Goal: Transaction & Acquisition: Purchase product/service

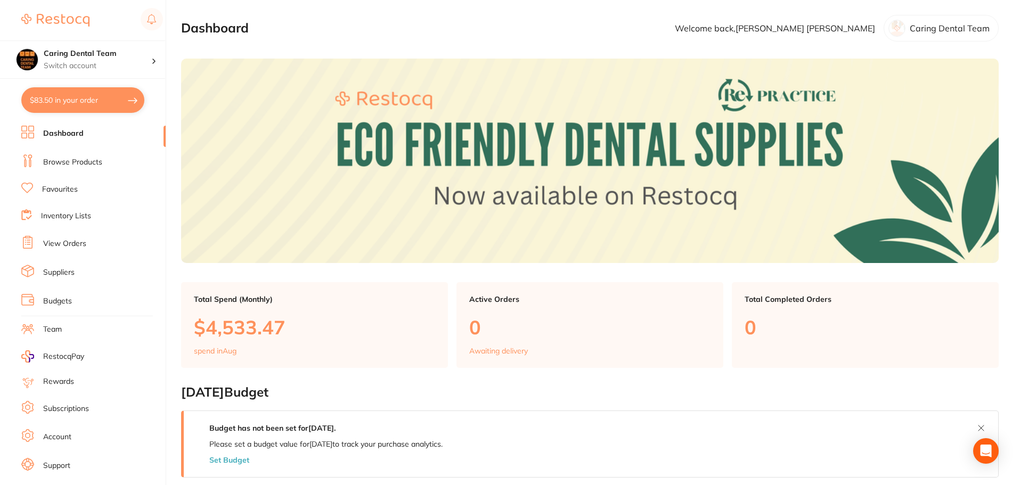
click at [90, 152] on ul "Dashboard Browse Products Favourites Inventory Lists View Orders Suppliers Budg…" at bounding box center [93, 310] width 144 height 368
click at [91, 159] on link "Browse Products" at bounding box center [72, 162] width 59 height 11
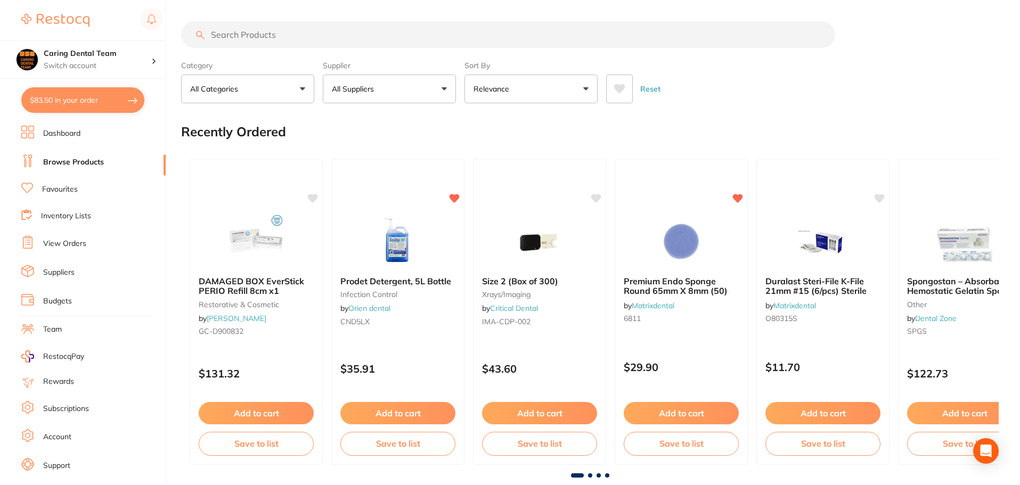
click at [355, 35] on input "search" at bounding box center [508, 34] width 654 height 27
click at [356, 37] on input "search" at bounding box center [508, 34] width 654 height 27
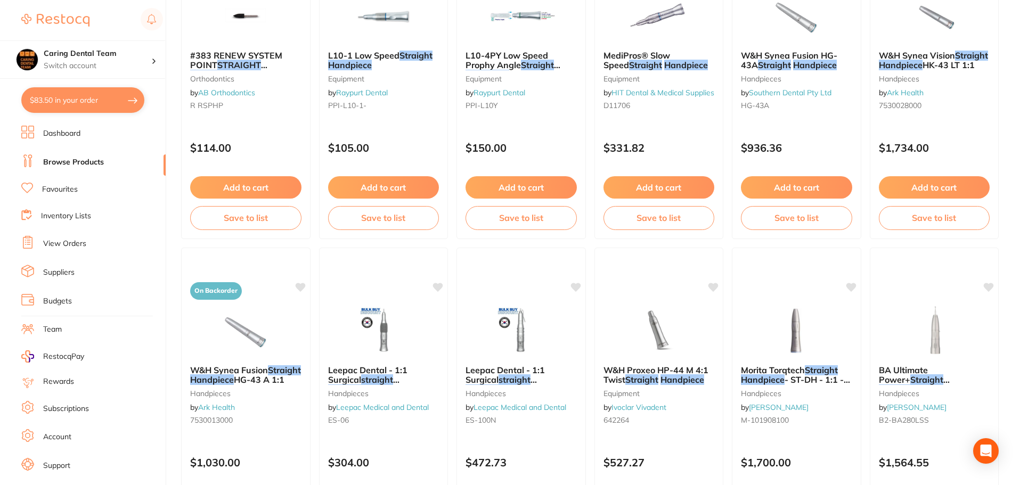
scroll to position [533, 0]
click at [238, 113] on div "#383 RENEW SYSTEM POINT STRAIGHT HANDPIECE (PK 12) orthodontics by AB Orthodont…" at bounding box center [245, 82] width 129 height 82
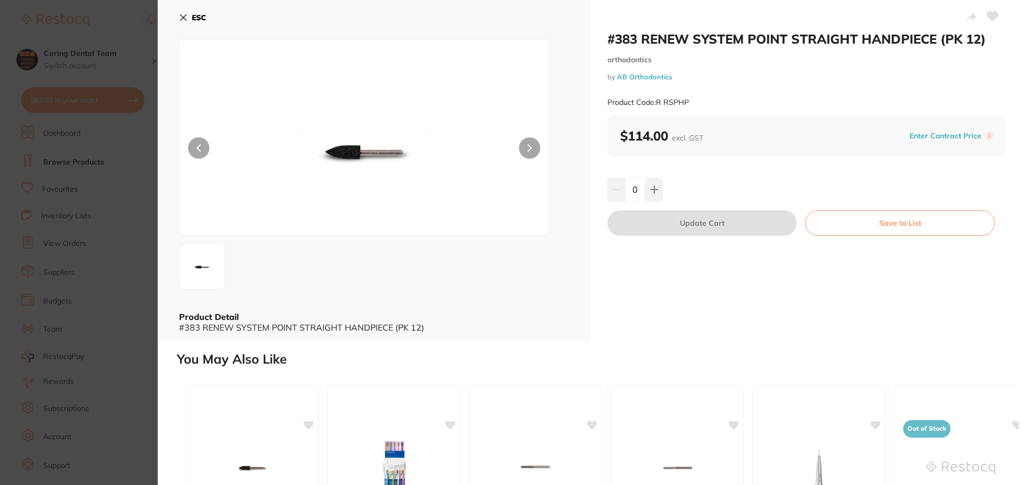
click at [119, 141] on section "#383 RENEW SYSTEM POINT STRAIGHT HANDPIECE (PK 12) orthodontics by AB Orthodont…" at bounding box center [511, 242] width 1023 height 485
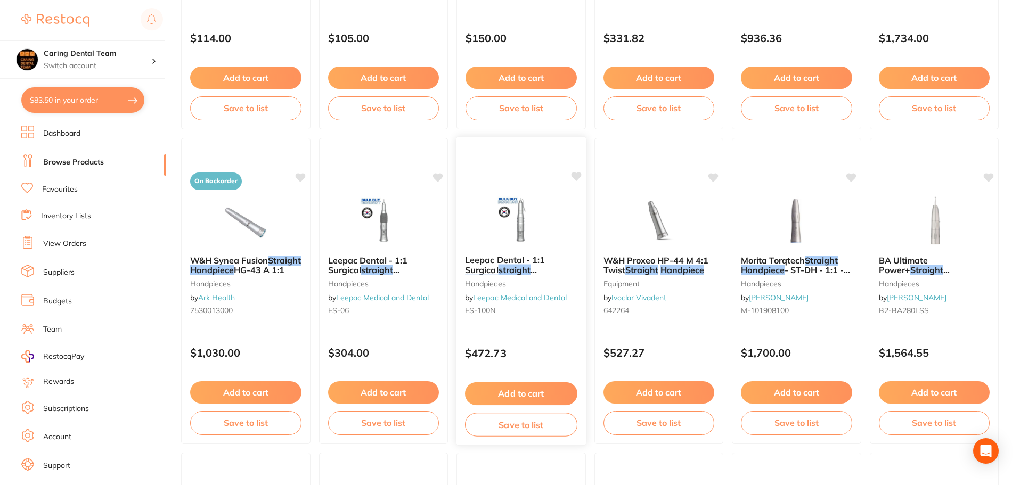
scroll to position [586, 0]
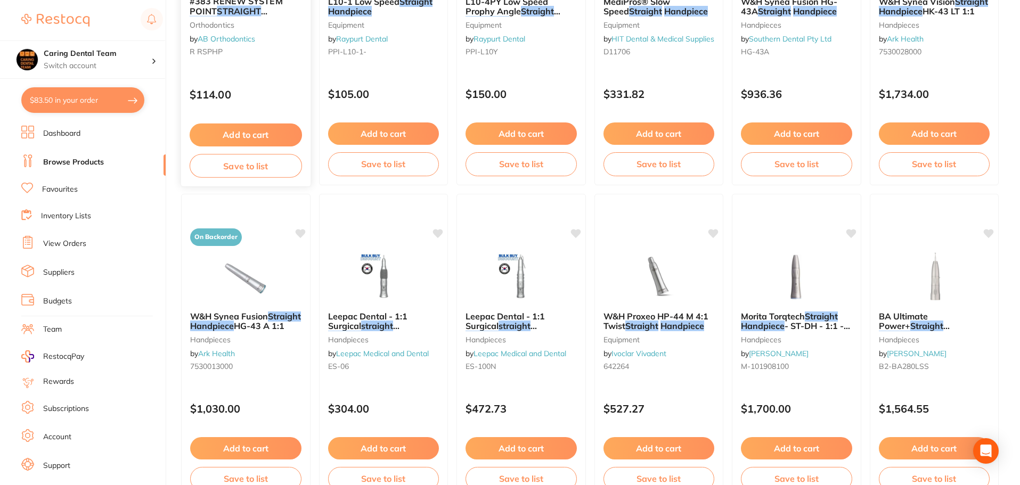
click at [263, 78] on div "$114.00" at bounding box center [245, 92] width 129 height 29
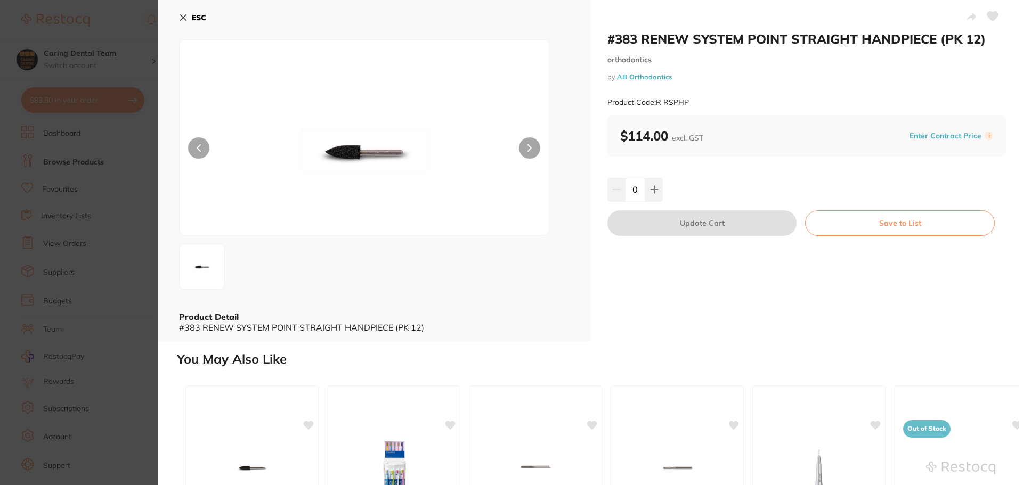
click at [136, 198] on section "#383 RENEW SYSTEM POINT STRAIGHT HANDPIECE (PK 12) orthodontics by AB Orthodont…" at bounding box center [511, 242] width 1023 height 485
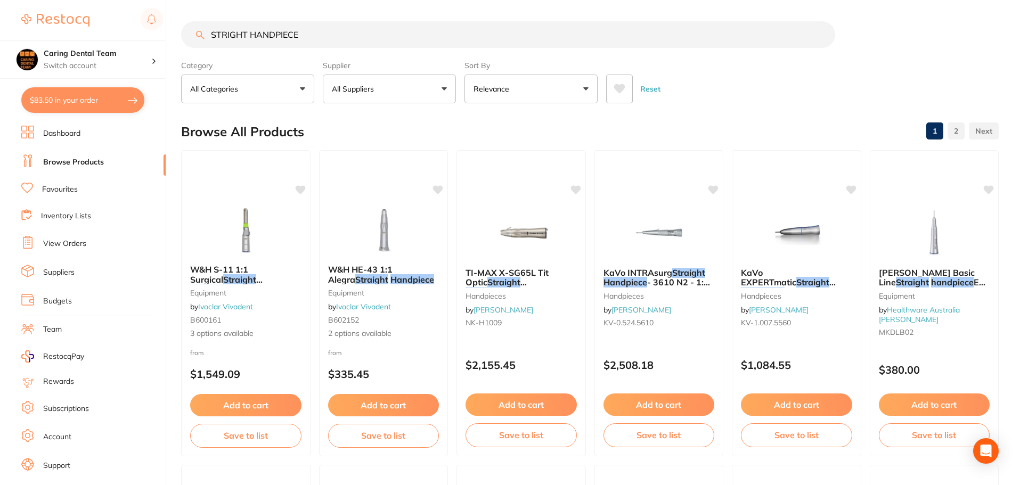
drag, startPoint x: 357, startPoint y: 42, endPoint x: 142, endPoint y: 37, distance: 215.3
click at [142, 37] on div "$83.50 Caring Dental Team Switch account Caring Dental Team $83.50 in your orde…" at bounding box center [510, 242] width 1020 height 485
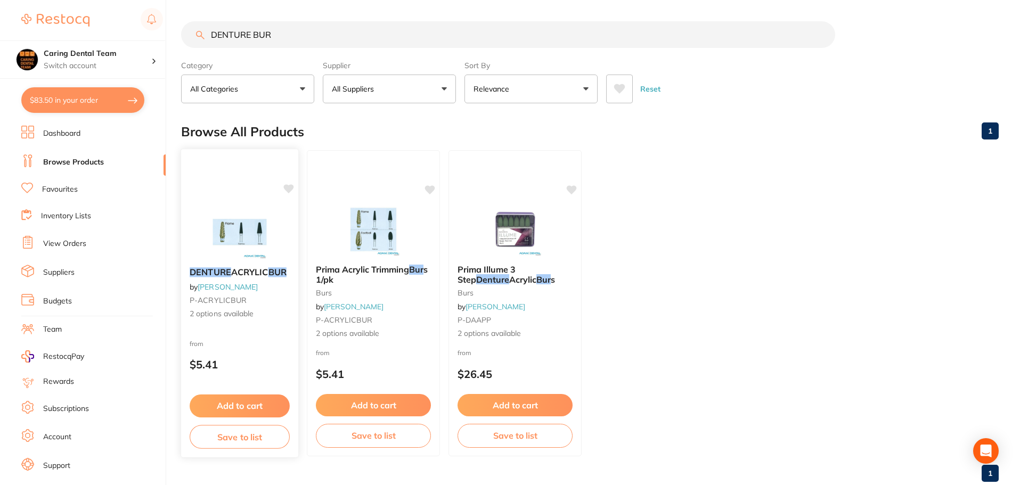
type input "DENTURE BUR"
click at [216, 230] on img at bounding box center [240, 232] width 70 height 54
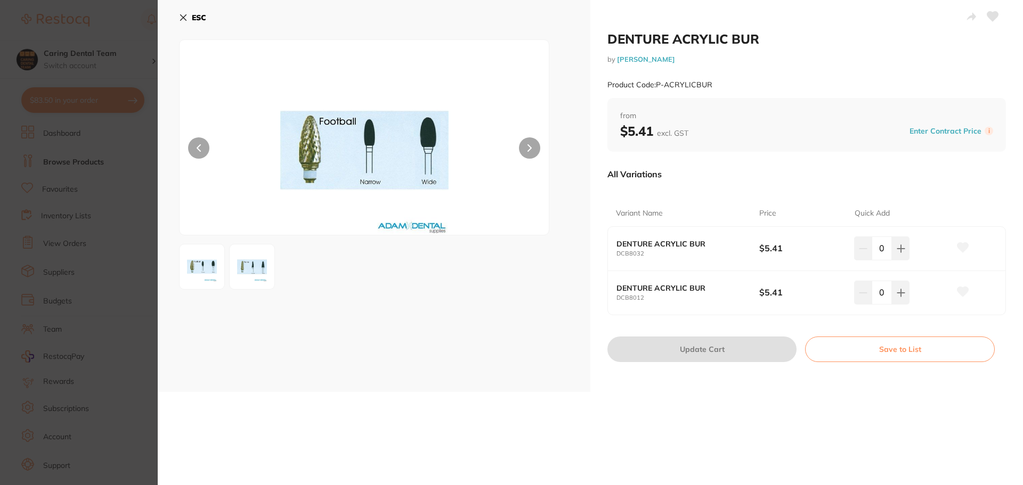
click at [136, 234] on section "DENTURE ACRYLIC BUR by [PERSON_NAME] Product Code: P-ACRYLICBUR ESC DENTURE ACR…" at bounding box center [511, 242] width 1023 height 485
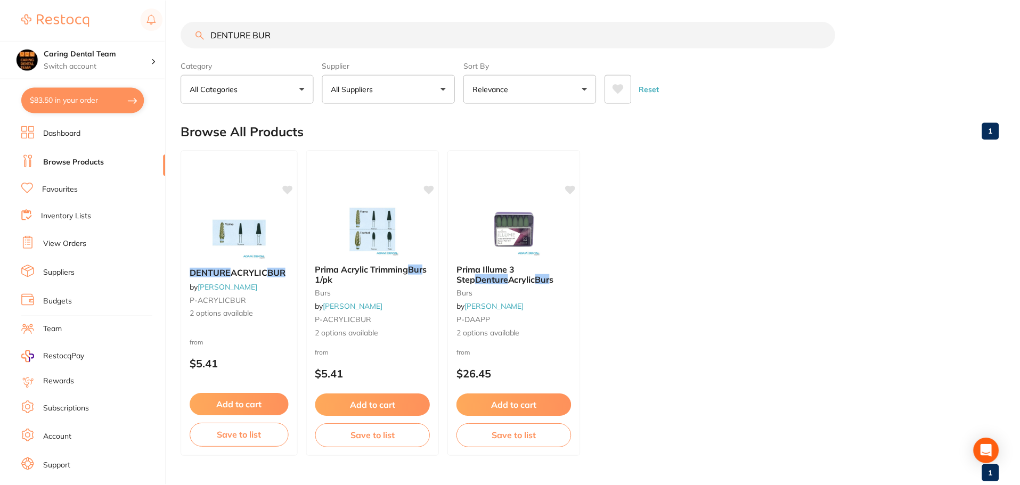
scroll to position [2, 0]
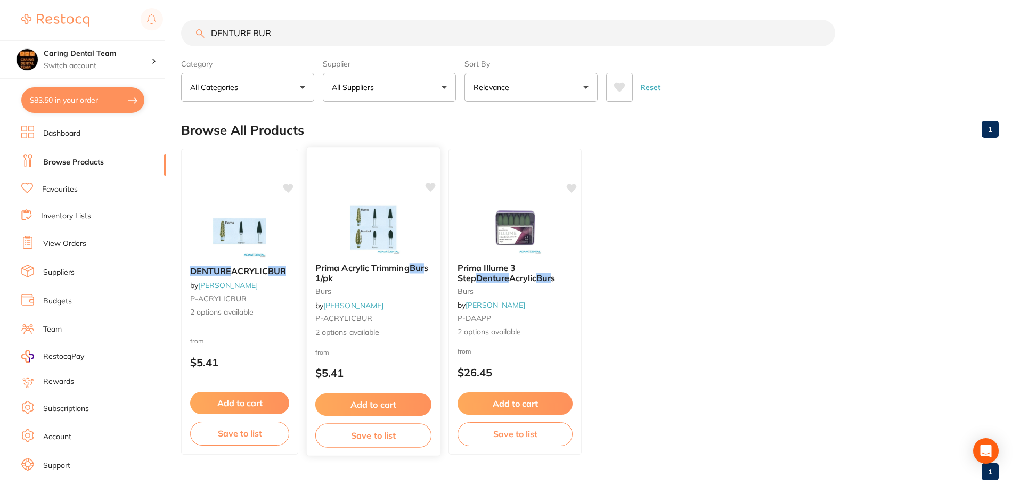
click at [350, 239] on img at bounding box center [373, 228] width 70 height 54
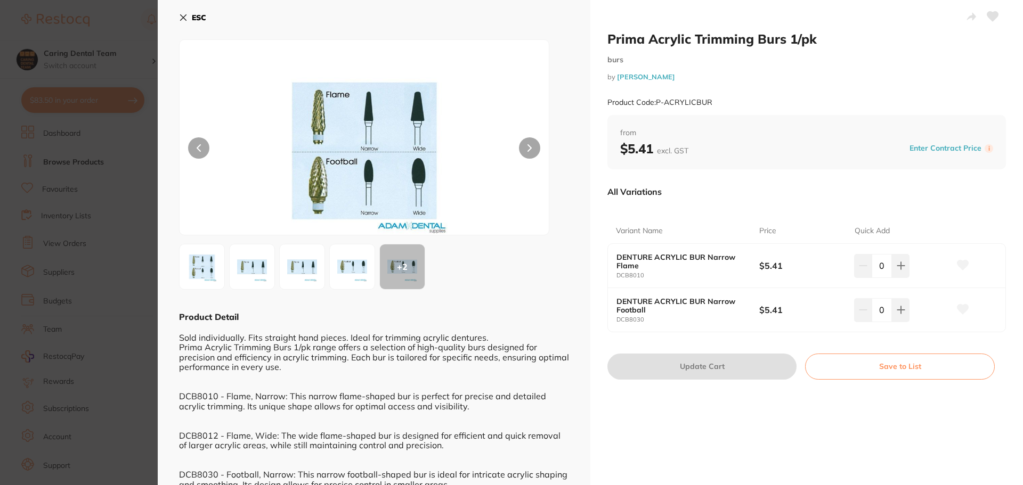
click at [146, 281] on section "Prima Acrylic Trimming Burs 1/pk burs by [PERSON_NAME] Product Code: P-ACRYLICB…" at bounding box center [511, 242] width 1023 height 485
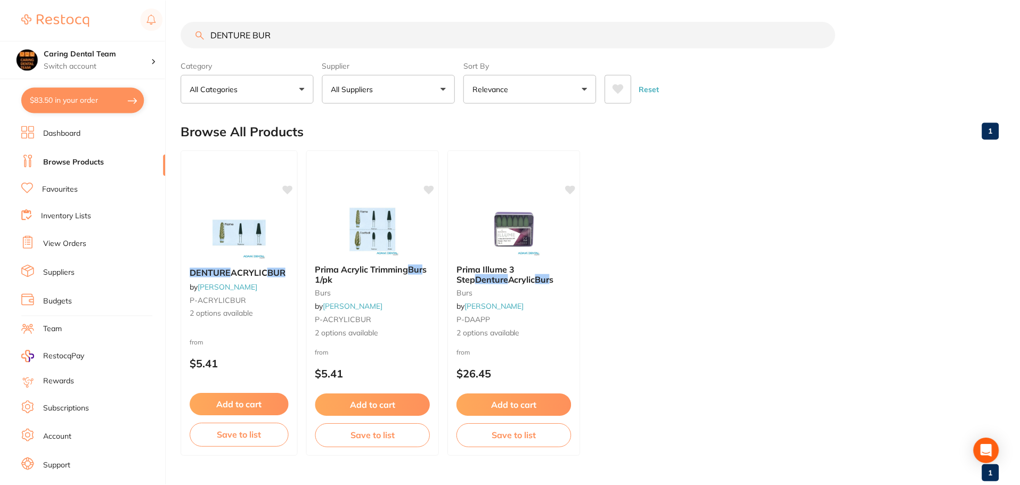
scroll to position [2, 0]
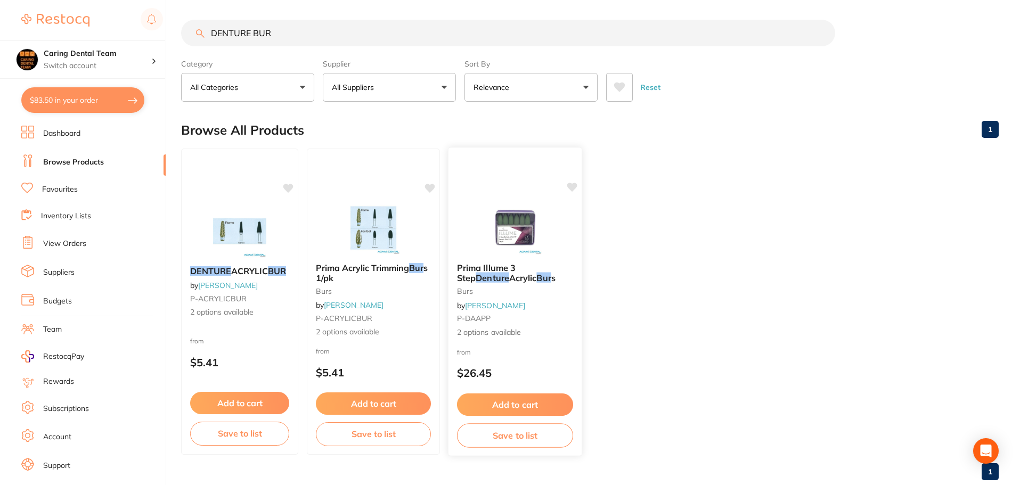
click at [568, 324] on div "Prima Illume 3 Step Denture Acrylic Bur s burs by [PERSON_NAME] P-DAAPP 2 optio…" at bounding box center [515, 301] width 133 height 92
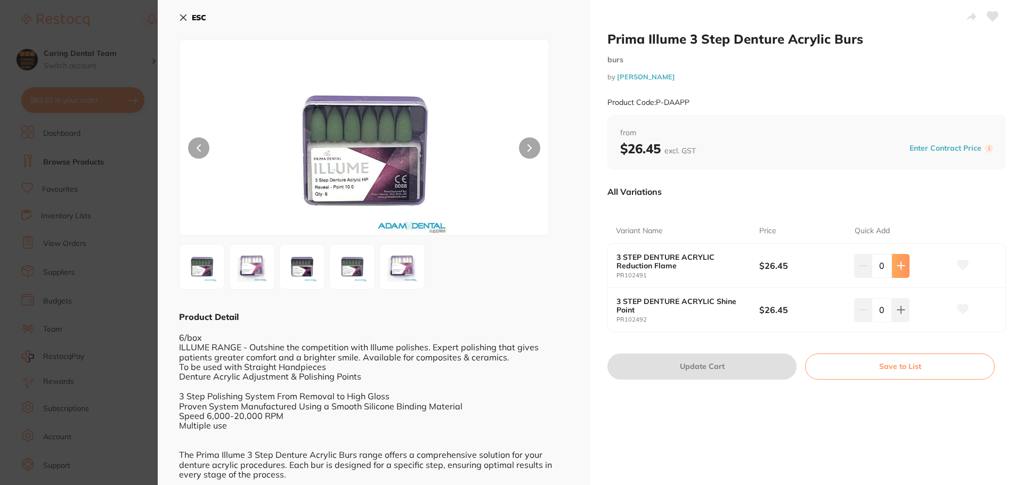
click at [901, 262] on icon at bounding box center [901, 266] width 9 height 9
type input "1"
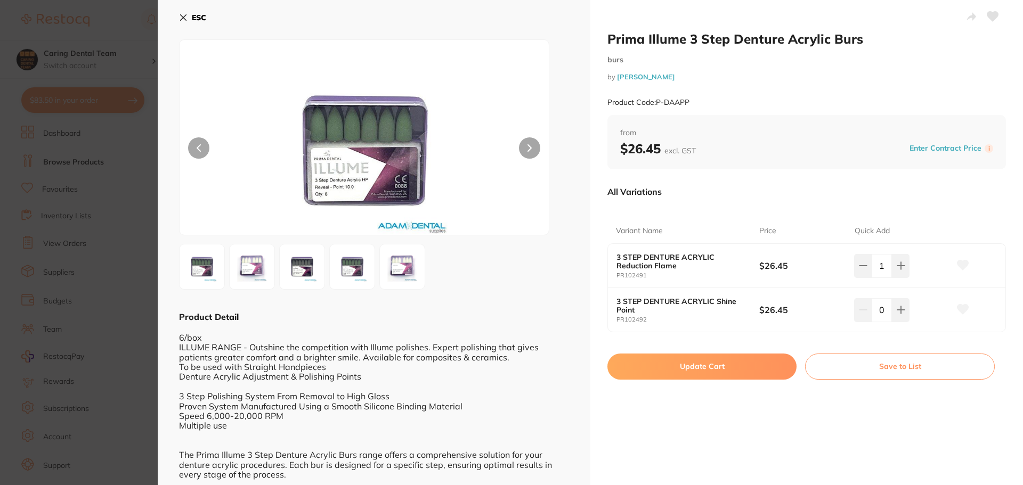
click at [692, 367] on button "Update Cart" at bounding box center [701, 367] width 189 height 26
